Goal: Transaction & Acquisition: Purchase product/service

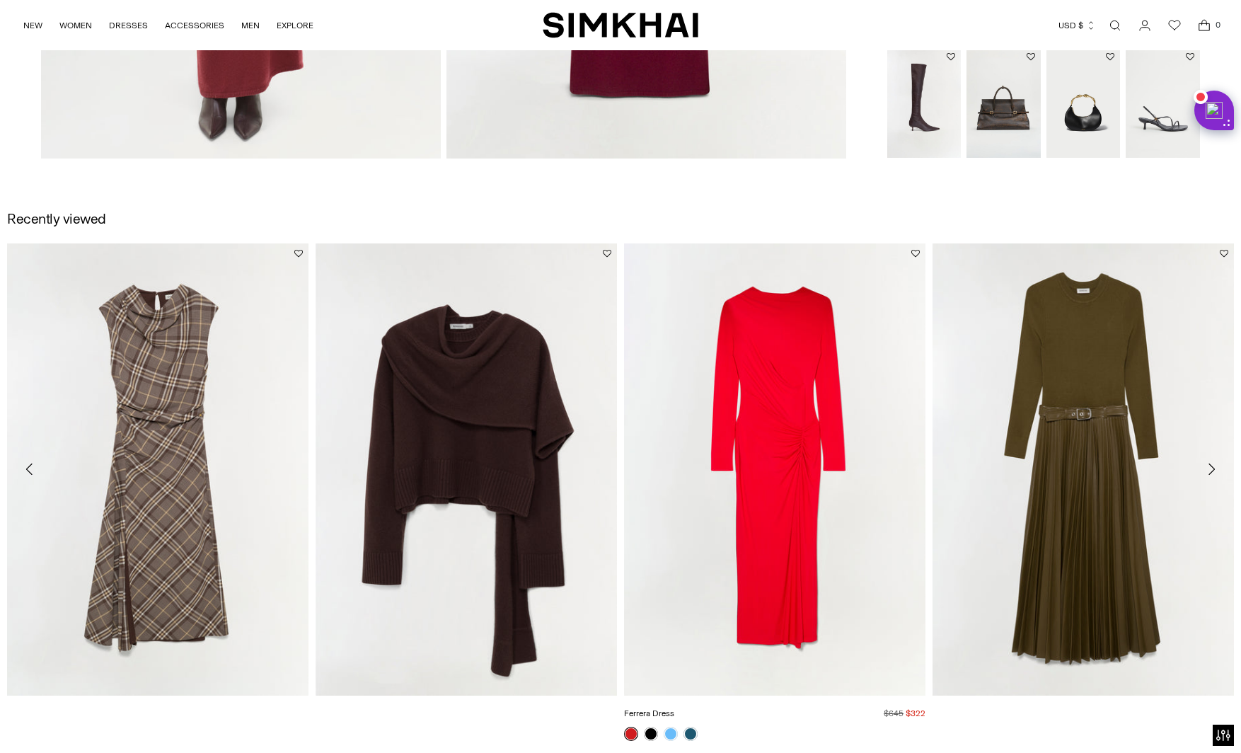
scroll to position [1778, 0]
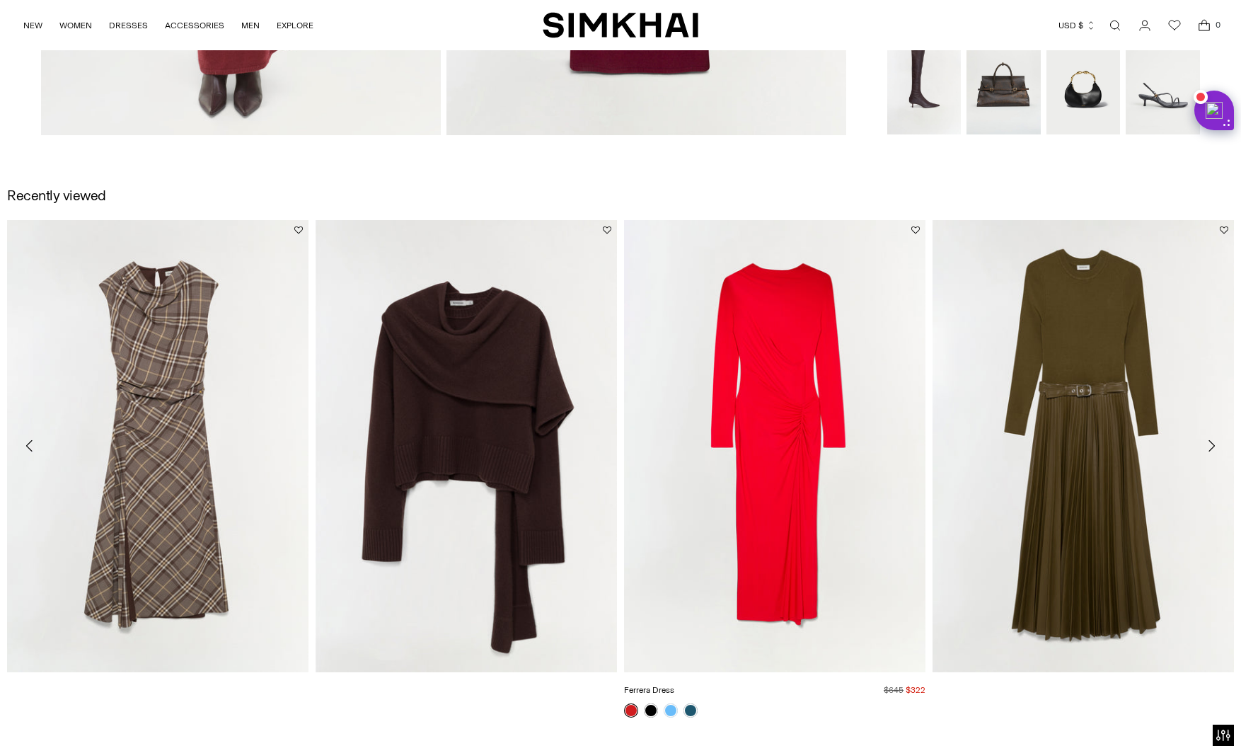
click at [674, 685] on link "Ferrera Dress" at bounding box center [649, 690] width 50 height 10
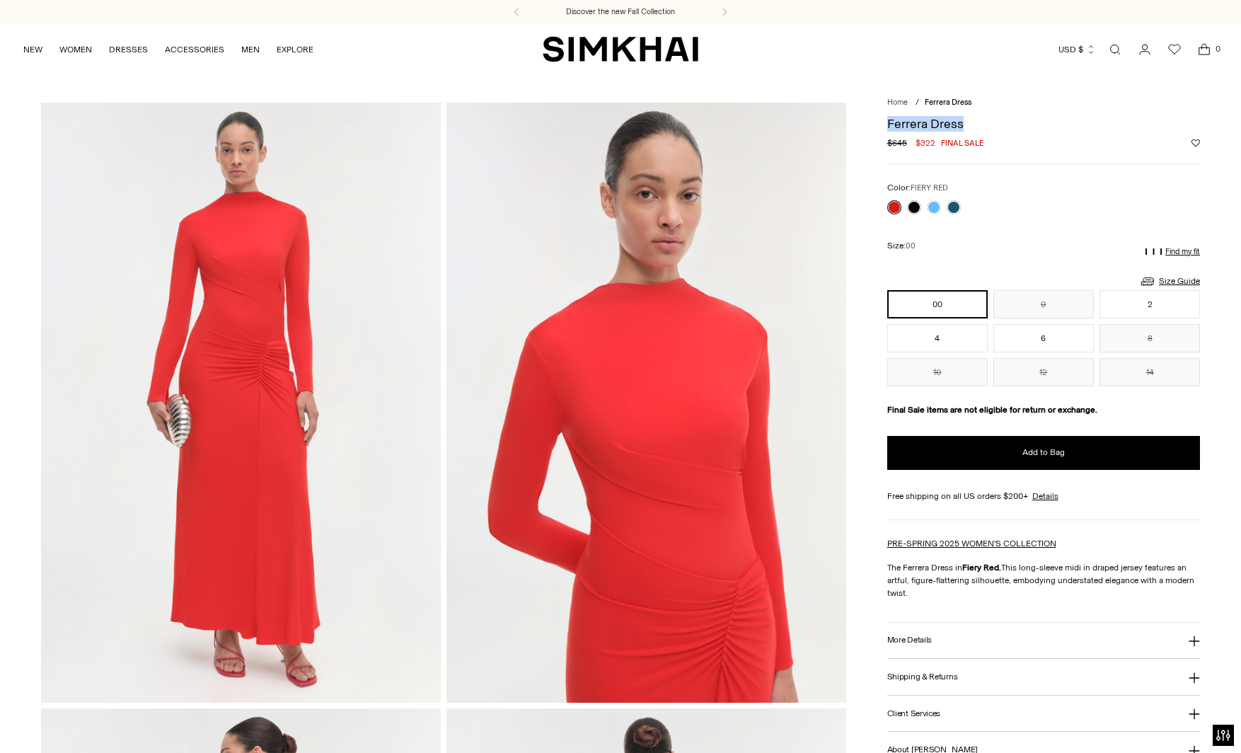
drag, startPoint x: 889, startPoint y: 125, endPoint x: 971, endPoint y: 125, distance: 81.4
click at [971, 125] on h1 "Ferrera Dress" at bounding box center [1043, 123] width 313 height 13
copy h1 "Ferrera Dress"
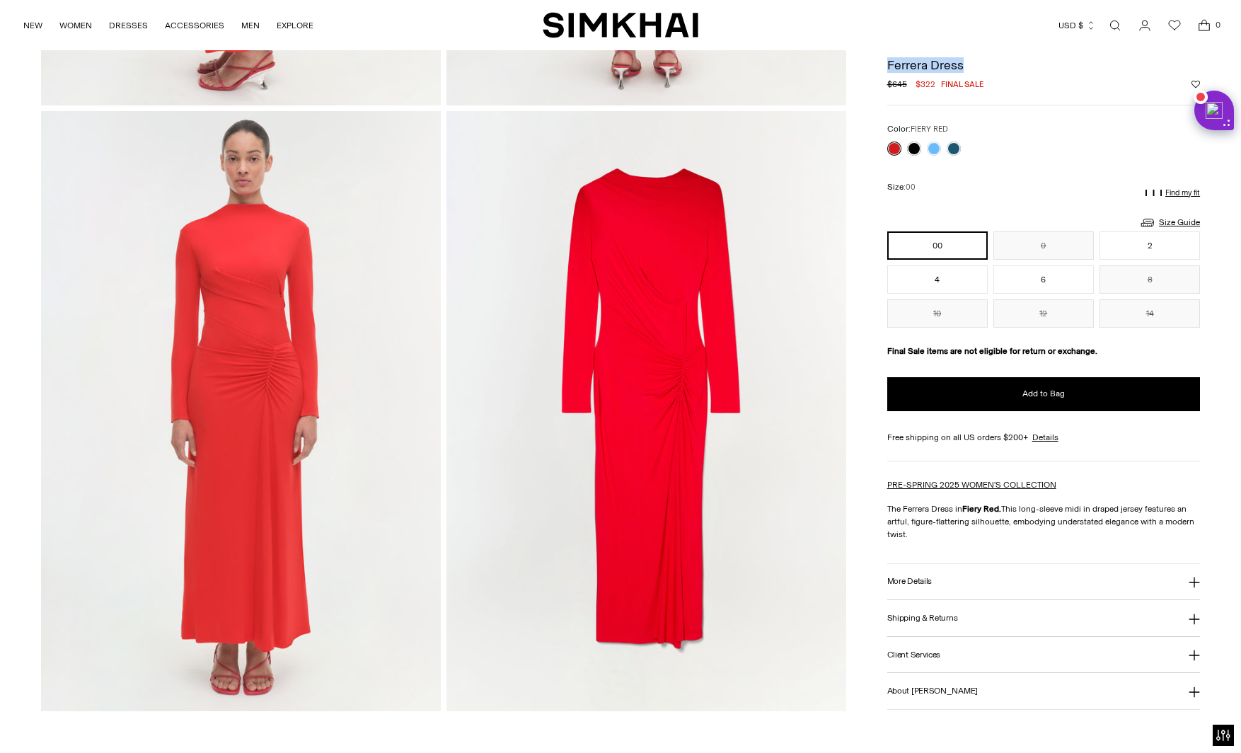
scroll to position [1202, 0]
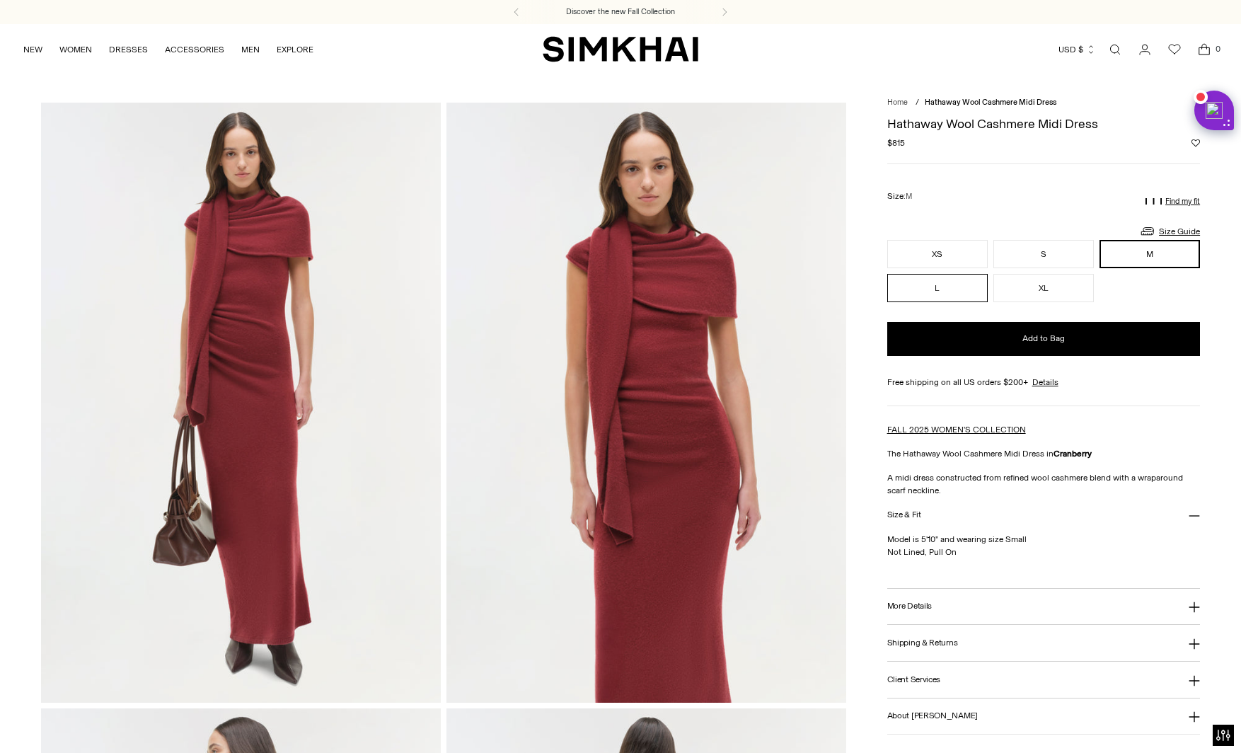
click at [962, 291] on button "L" at bounding box center [937, 288] width 100 height 28
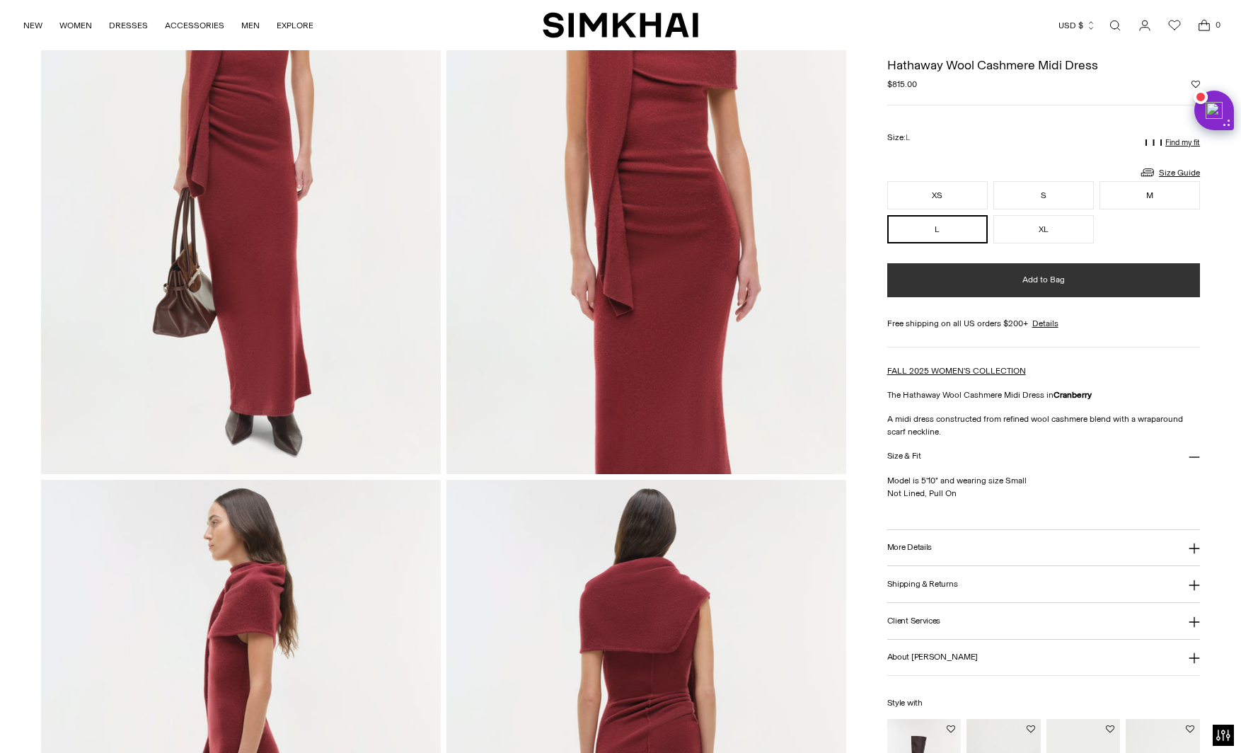
scroll to position [226, 0]
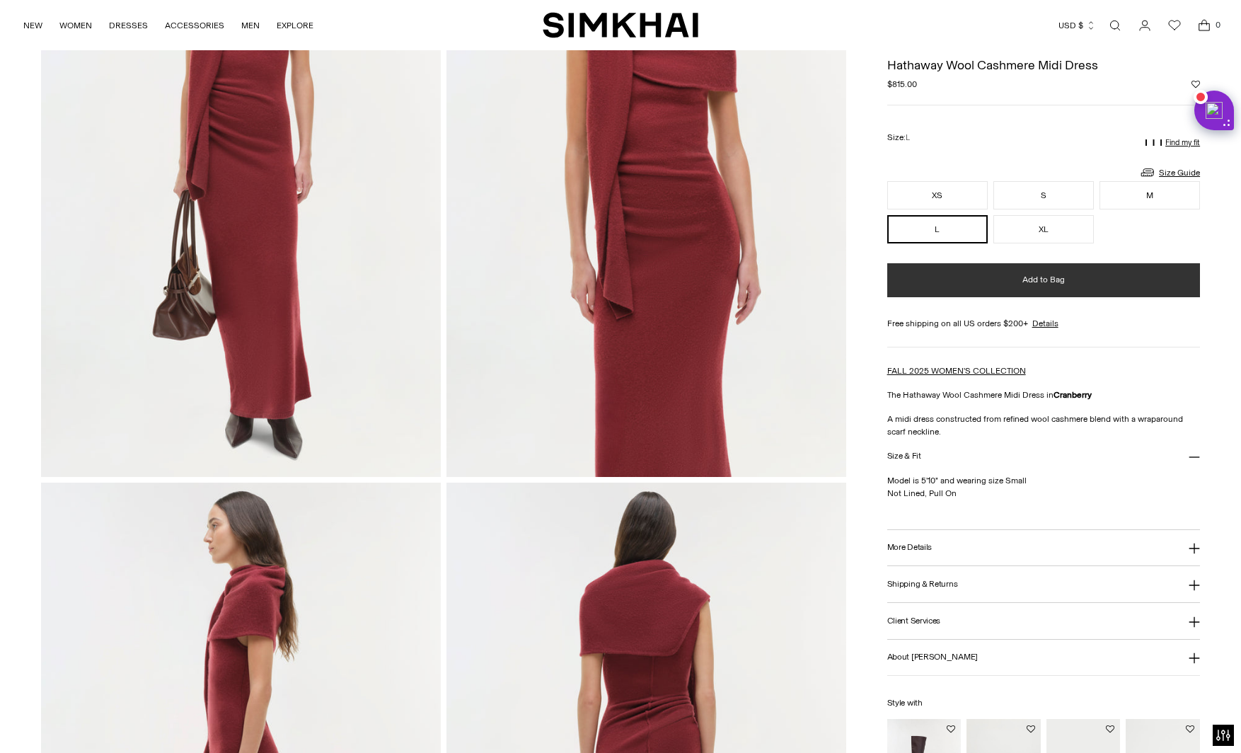
click at [1062, 265] on button "Add to Bag" at bounding box center [1043, 280] width 313 height 34
